Goal: Transaction & Acquisition: Purchase product/service

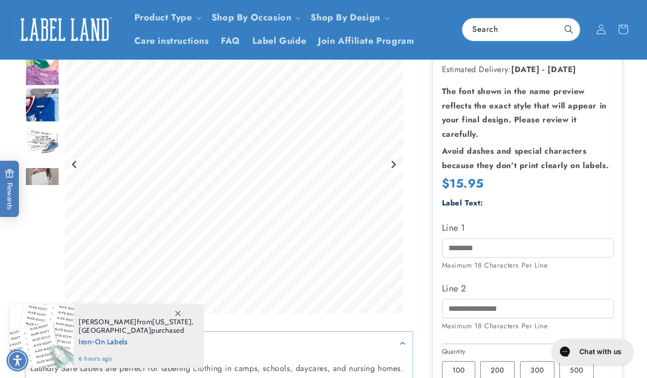
scroll to position [110, 0]
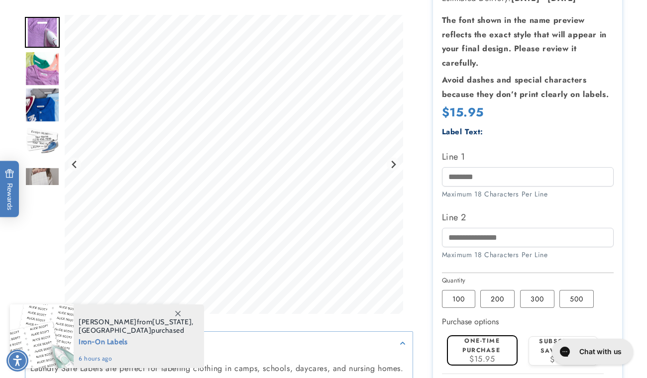
scroll to position [219, 0]
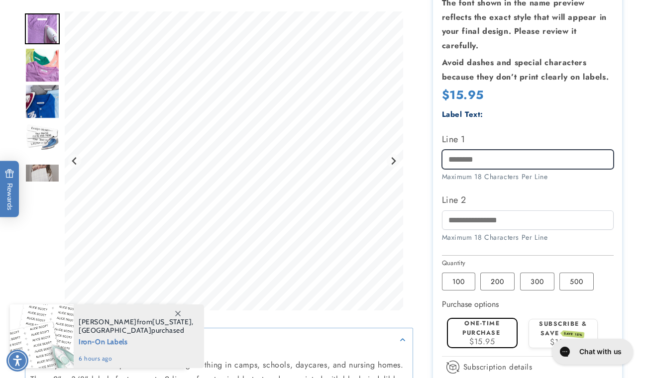
click at [490, 162] on input "Line 1" at bounding box center [528, 159] width 172 height 19
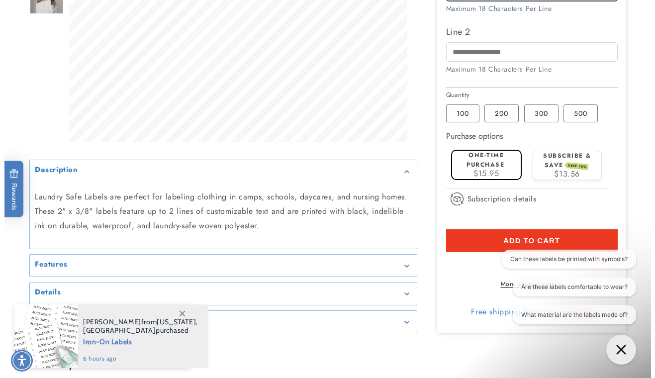
scroll to position [435, 0]
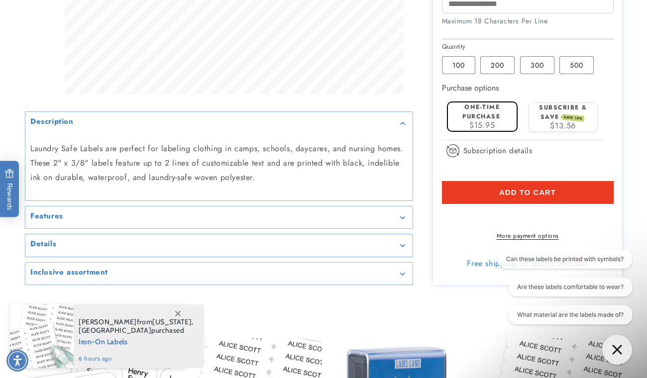
type input "**********"
click at [543, 197] on span "Add to cart" at bounding box center [527, 192] width 57 height 9
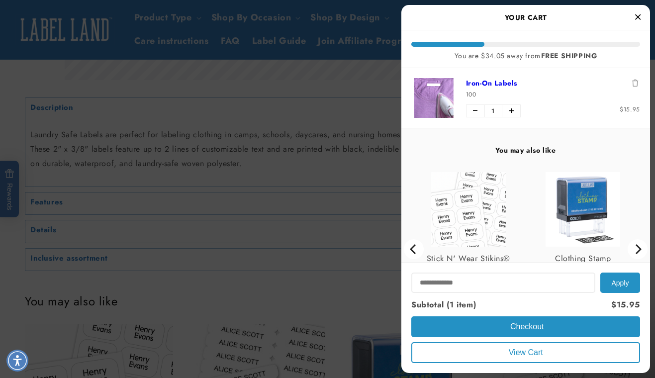
click at [528, 330] on span "Checkout" at bounding box center [526, 326] width 36 height 8
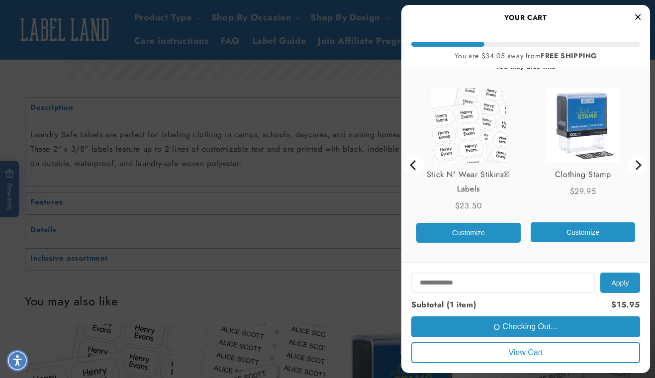
scroll to position [0, 0]
click at [528, 330] on span "Checking Out..." at bounding box center [525, 326] width 63 height 8
